Goal: Information Seeking & Learning: Find specific fact

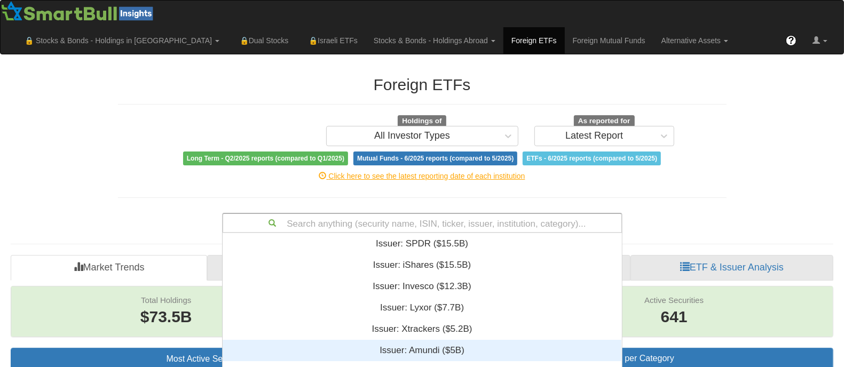
scroll to position [132, 0]
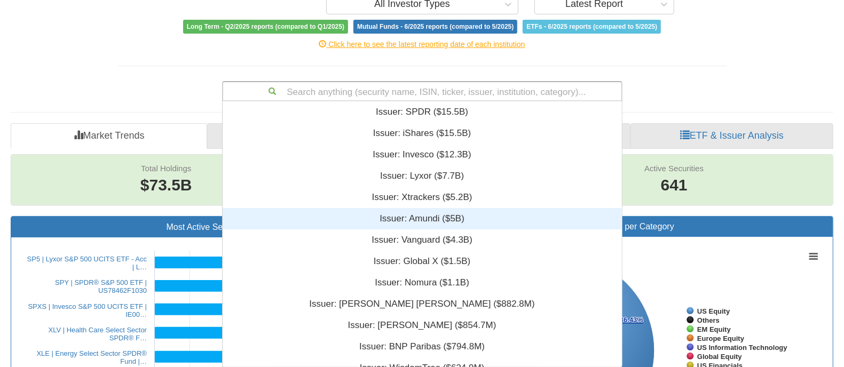
click at [447, 101] on div "Search anything (security name, ISIN, ticker, issuer, institution, category)...…" at bounding box center [422, 91] width 400 height 20
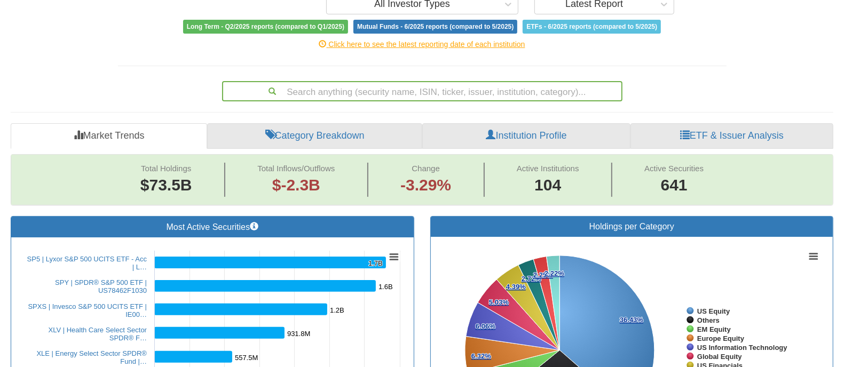
click at [668, 96] on div "Search anything (security name, ISIN, ticker, issuer, institution, category)..." at bounding box center [422, 89] width 624 height 25
click at [526, 132] on link "Institution Profile" at bounding box center [526, 136] width 208 height 26
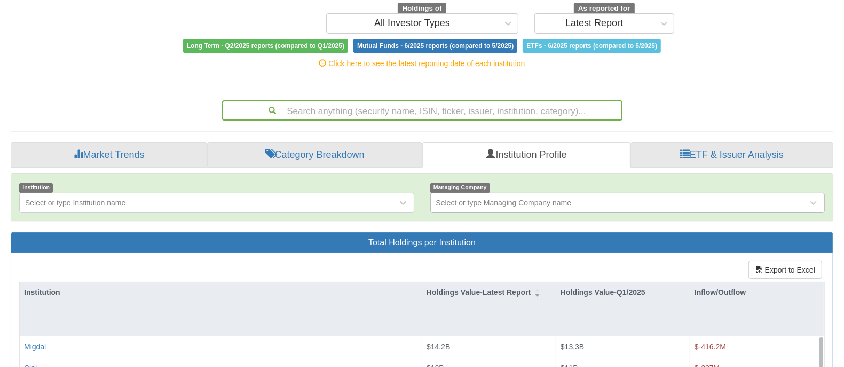
click at [541, 213] on div "Select or type Managing Company name" at bounding box center [627, 203] width 395 height 20
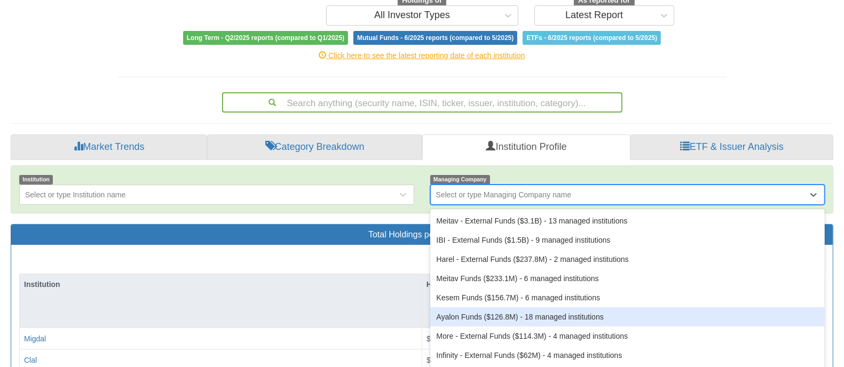
scroll to position [127, 0]
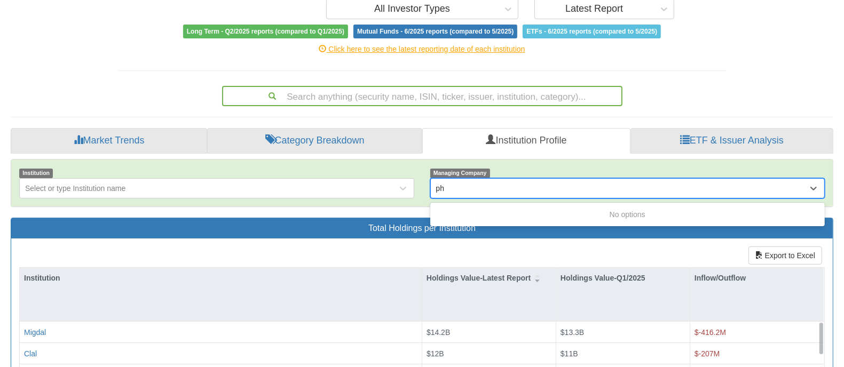
type input "p"
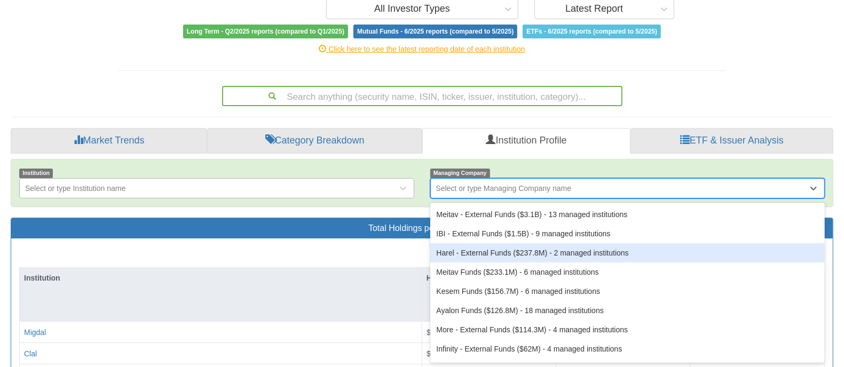
click at [274, 188] on div "Select or type Institution name" at bounding box center [208, 188] width 377 height 17
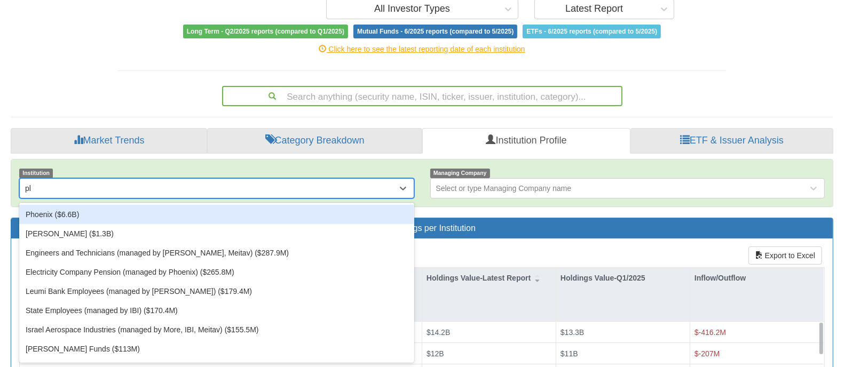
type input "pho"
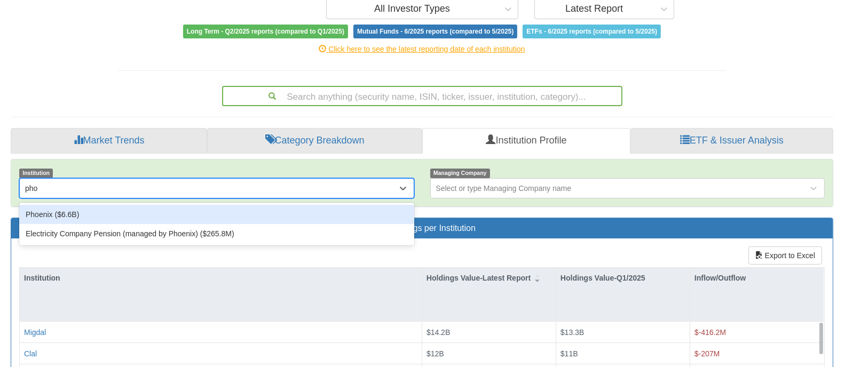
click at [231, 212] on div "Phoenix ($6.6B)" at bounding box center [216, 214] width 395 height 19
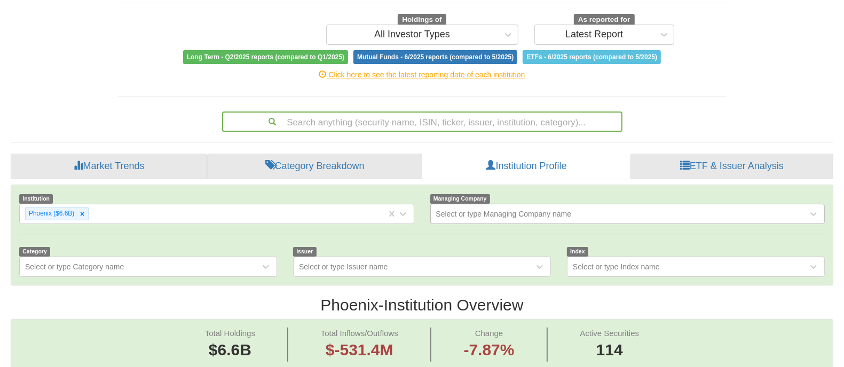
scroll to position [99, 0]
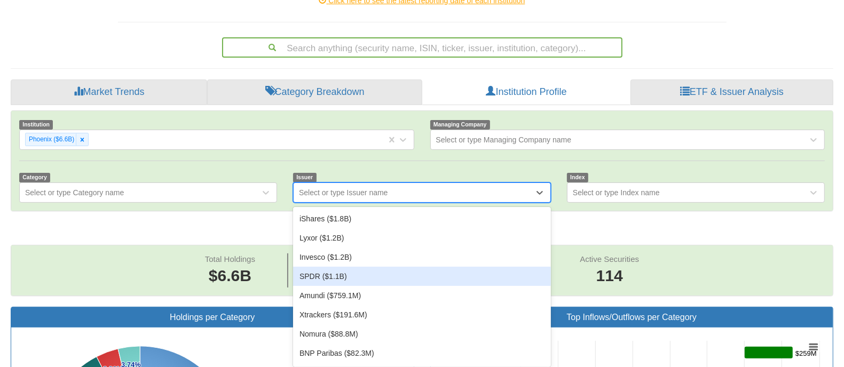
click at [492, 203] on div "option SPDR ($1.1B) focused, 4 of 21. 21 results available. Use Up and Down to …" at bounding box center [422, 192] width 258 height 20
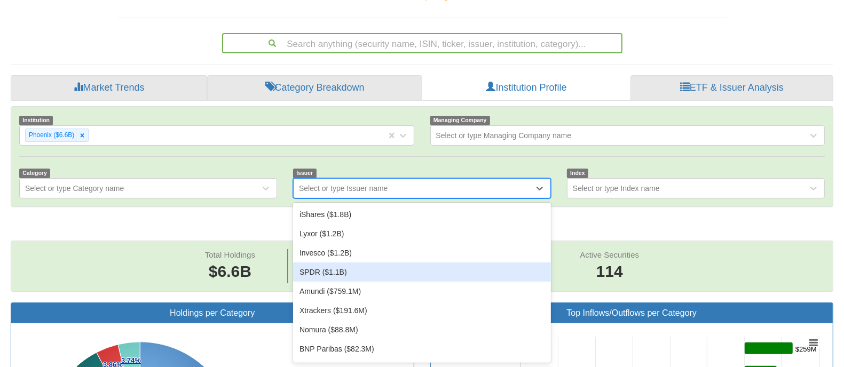
scroll to position [180, 0]
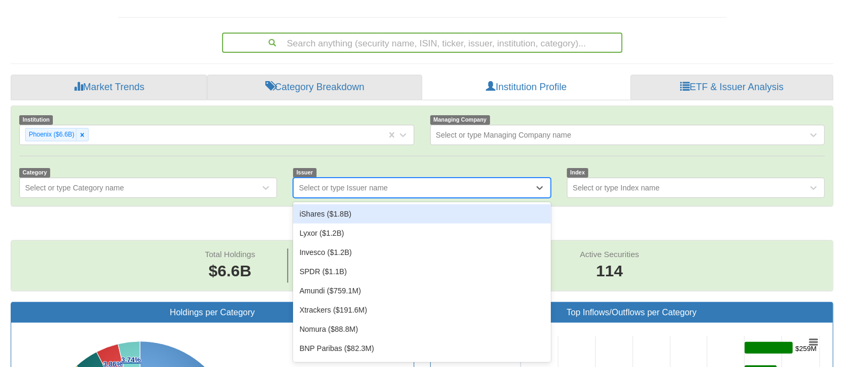
click at [463, 212] on div "iShares ($1.8B)" at bounding box center [422, 213] width 258 height 19
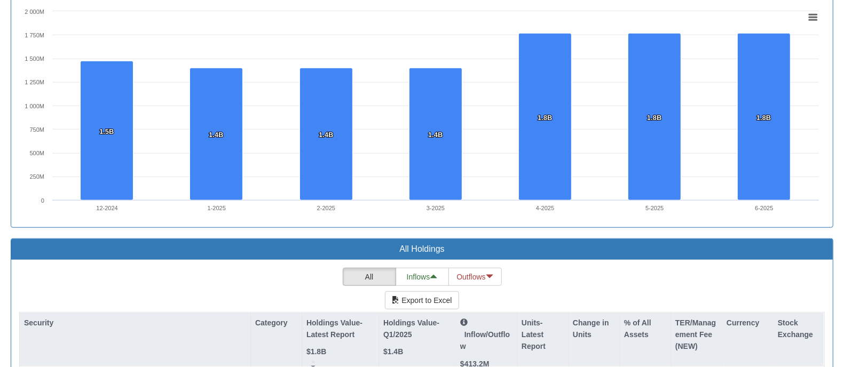
scroll to position [984, 0]
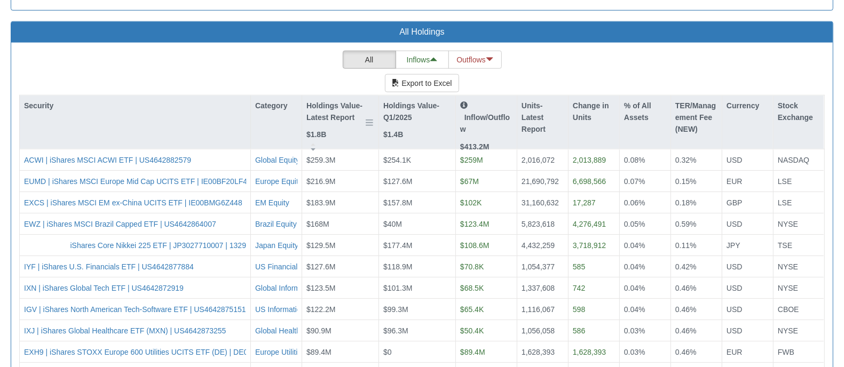
click at [327, 116] on p "Holdings Value-Latest Report" at bounding box center [340, 112] width 68 height 24
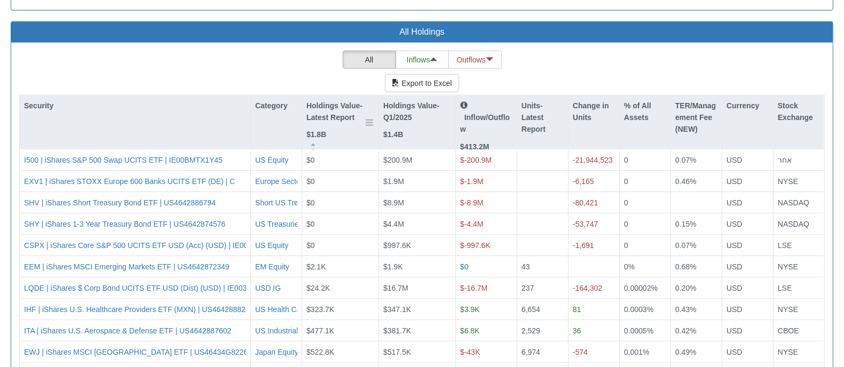
click at [327, 116] on p "Holdings Value-Latest Report" at bounding box center [340, 112] width 68 height 24
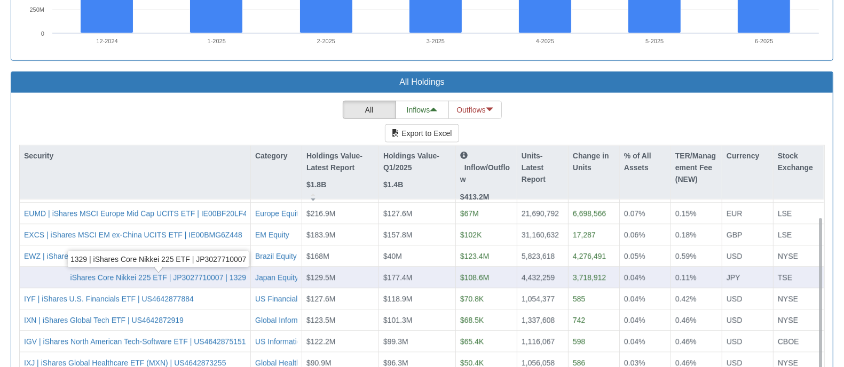
scroll to position [0, 0]
